Goal: Transaction & Acquisition: Purchase product/service

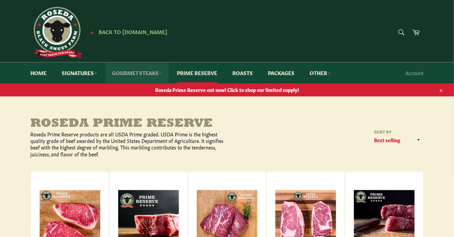
click at [157, 77] on link "Gourmet Steaks" at bounding box center [136, 72] width 63 height 21
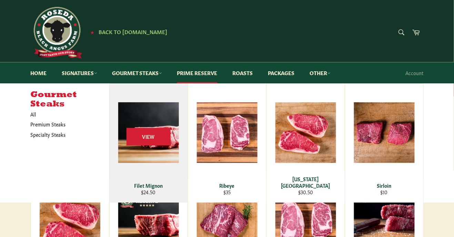
click at [150, 160] on img at bounding box center [148, 132] width 61 height 61
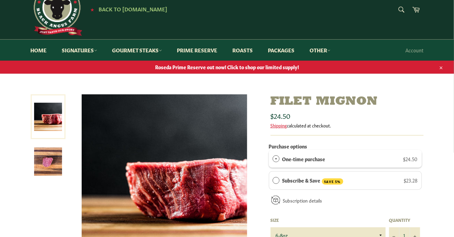
scroll to position [22, 0]
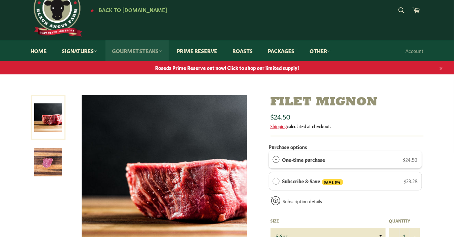
click at [146, 51] on link "Gourmet Steaks" at bounding box center [136, 50] width 63 height 21
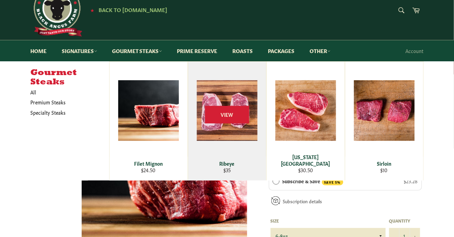
click at [221, 132] on img at bounding box center [227, 110] width 61 height 61
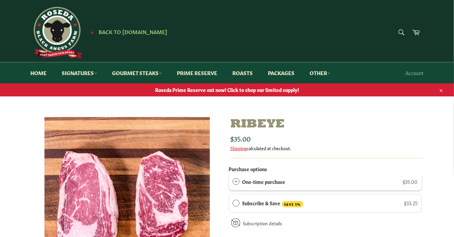
click at [205, 84] on link "Roseda Prime Reserve out now! Click to shop our limited supply!" at bounding box center [227, 89] width 454 height 13
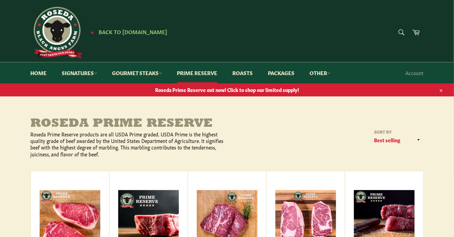
click at [246, 79] on link "Roasts" at bounding box center [243, 72] width 34 height 21
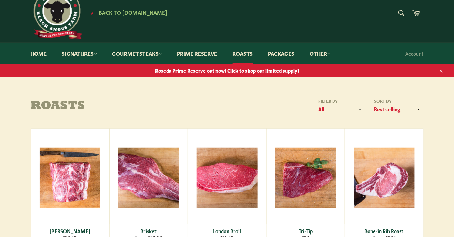
scroll to position [18, 0]
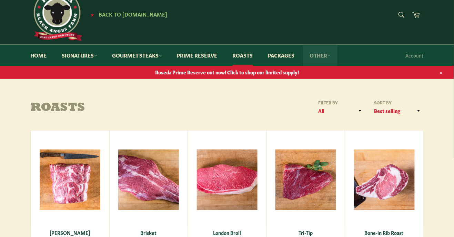
click at [325, 62] on link "Other" at bounding box center [320, 55] width 34 height 21
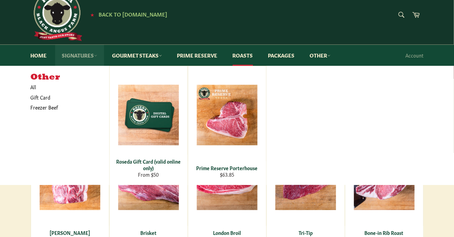
click at [86, 58] on link "Signatures" at bounding box center [79, 55] width 49 height 21
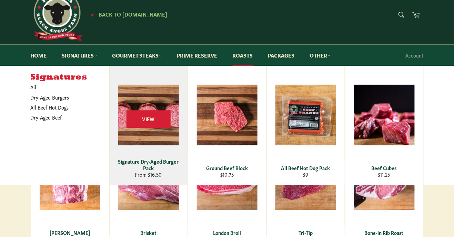
click at [166, 116] on img at bounding box center [148, 115] width 61 height 61
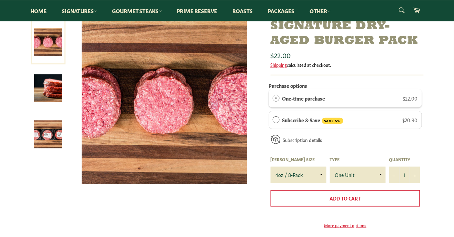
scroll to position [103, 0]
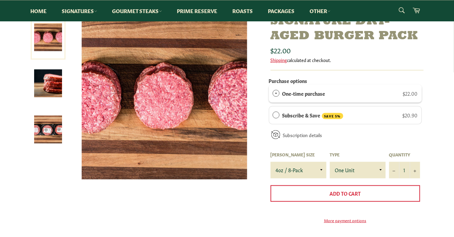
click at [42, 139] on img at bounding box center [48, 130] width 28 height 28
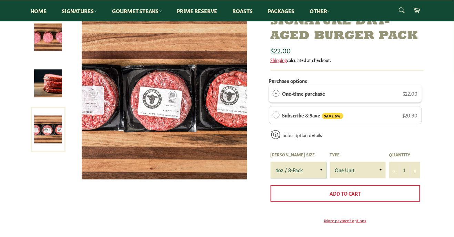
click at [312, 174] on select "4oz / 8-Pack 6oz / 4-Pack 8oz / 4-Pack" at bounding box center [299, 170] width 56 height 17
click at [271, 162] on select "4oz / 8-Pack 6oz / 4-Pack 8oz / 4-Pack" at bounding box center [299, 170] width 56 height 17
click at [311, 172] on select "4oz / 8-Pack 6oz / 4-Pack 8oz / 4-Pack" at bounding box center [299, 170] width 56 height 17
select select "8oz / 4-Pack"
click at [271, 162] on select "4oz / 8-Pack 6oz / 4-Pack 8oz / 4-Pack" at bounding box center [299, 170] width 56 height 17
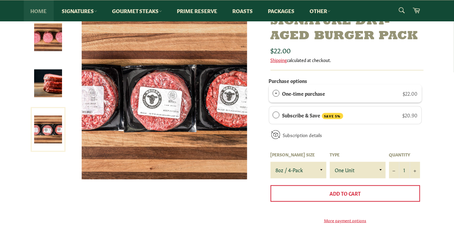
click at [38, 12] on link "Home" at bounding box center [39, 10] width 30 height 21
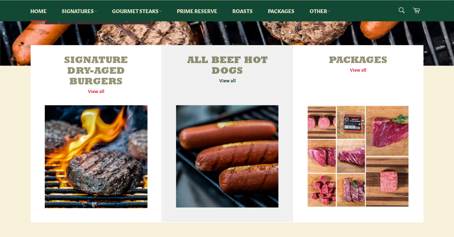
click at [272, 151] on link "All Beef Hot Dogs View all" at bounding box center [227, 133] width 130 height 177
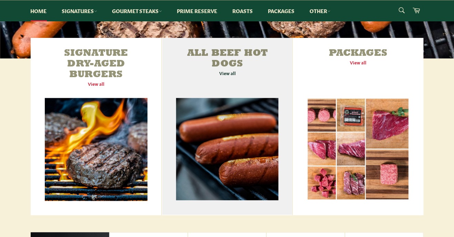
scroll to position [254, 0]
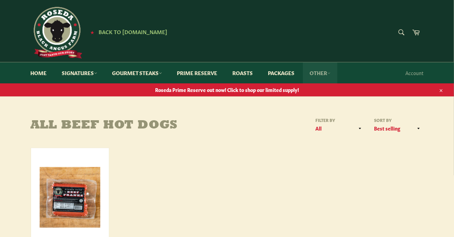
click at [323, 76] on link "Other" at bounding box center [320, 72] width 34 height 21
